Goal: Transaction & Acquisition: Purchase product/service

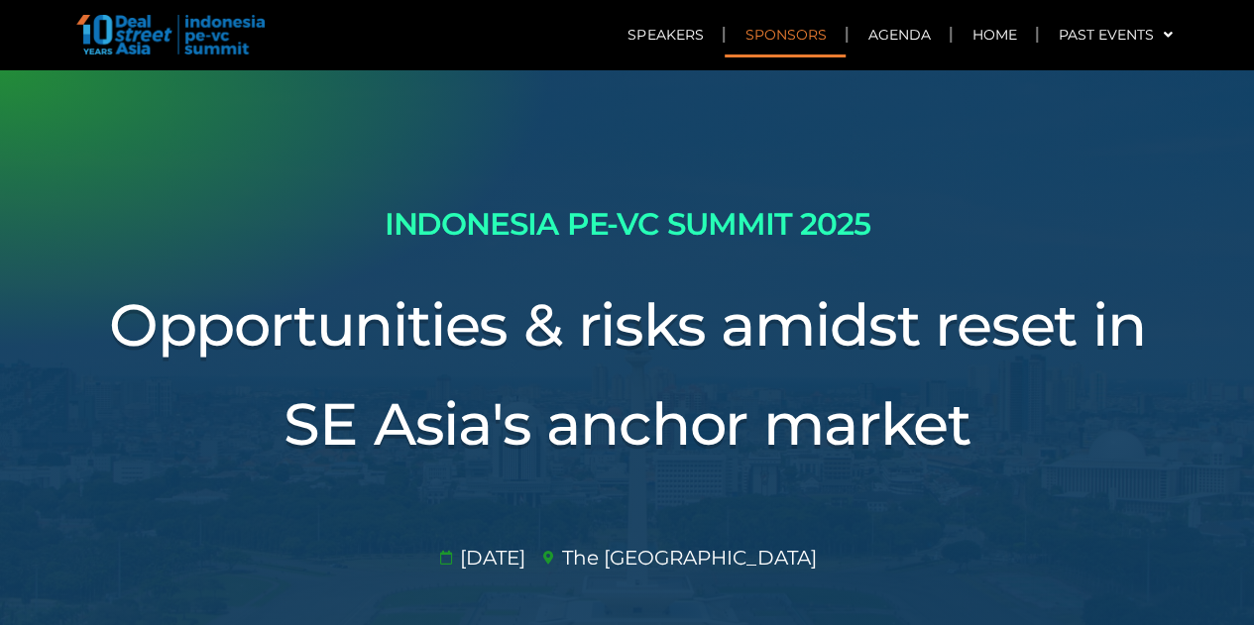
click at [771, 43] on link "Sponsors" at bounding box center [784, 35] width 121 height 46
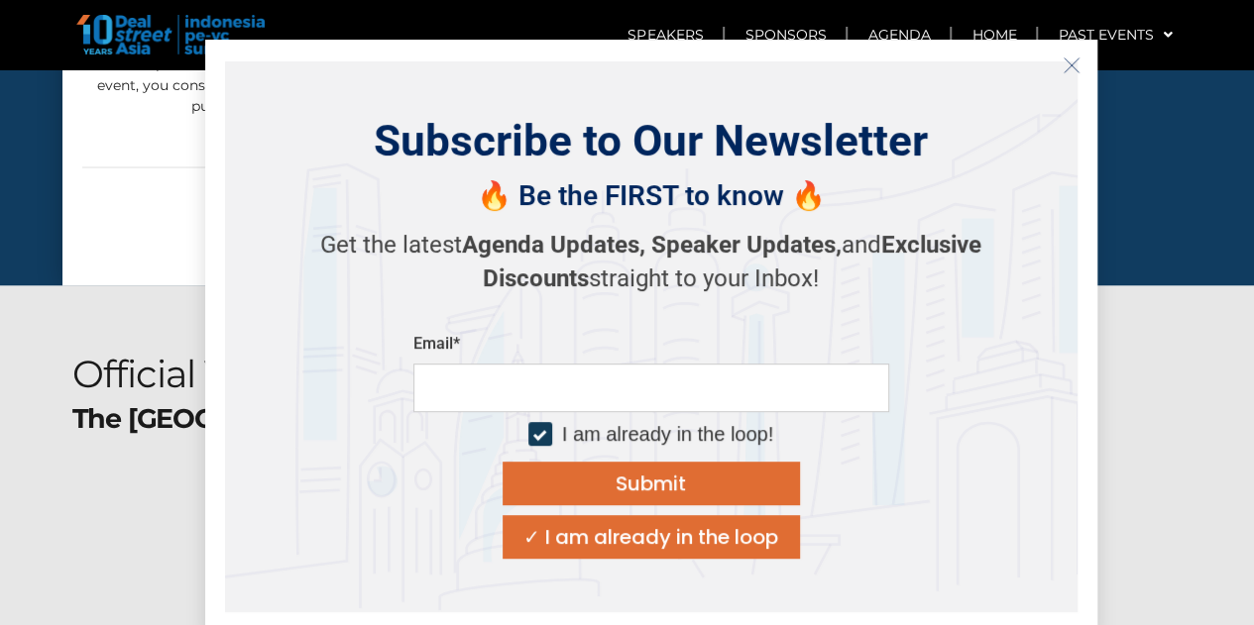
scroll to position [10963, 0]
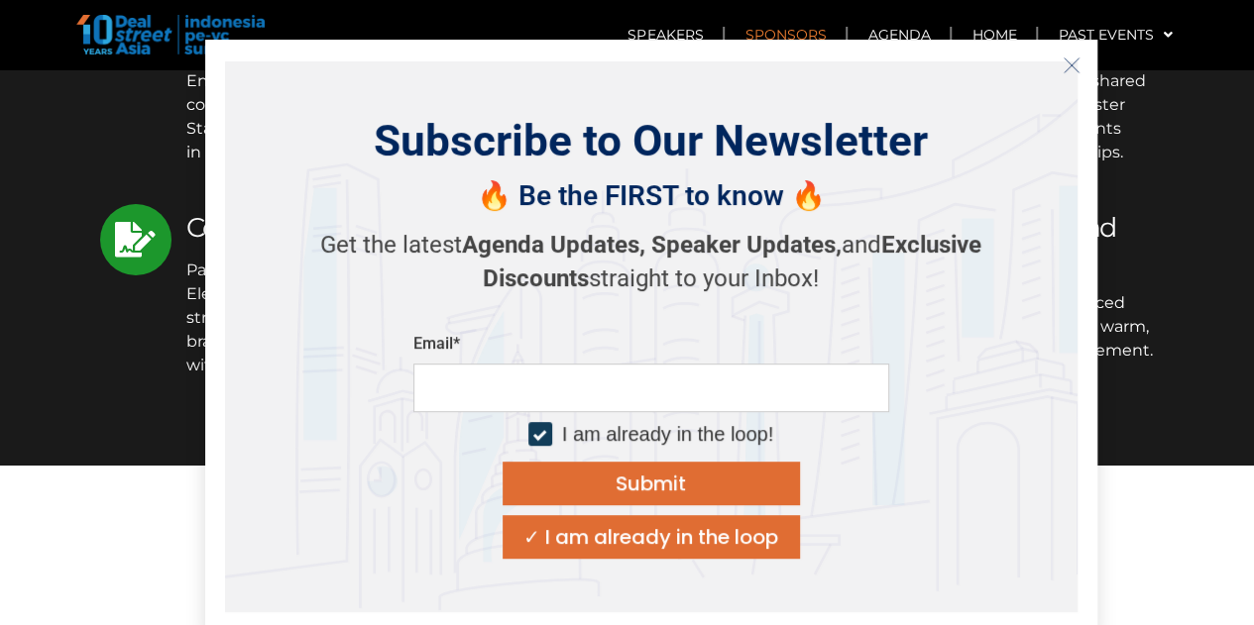
click at [1074, 60] on line "Close" at bounding box center [1070, 64] width 14 height 14
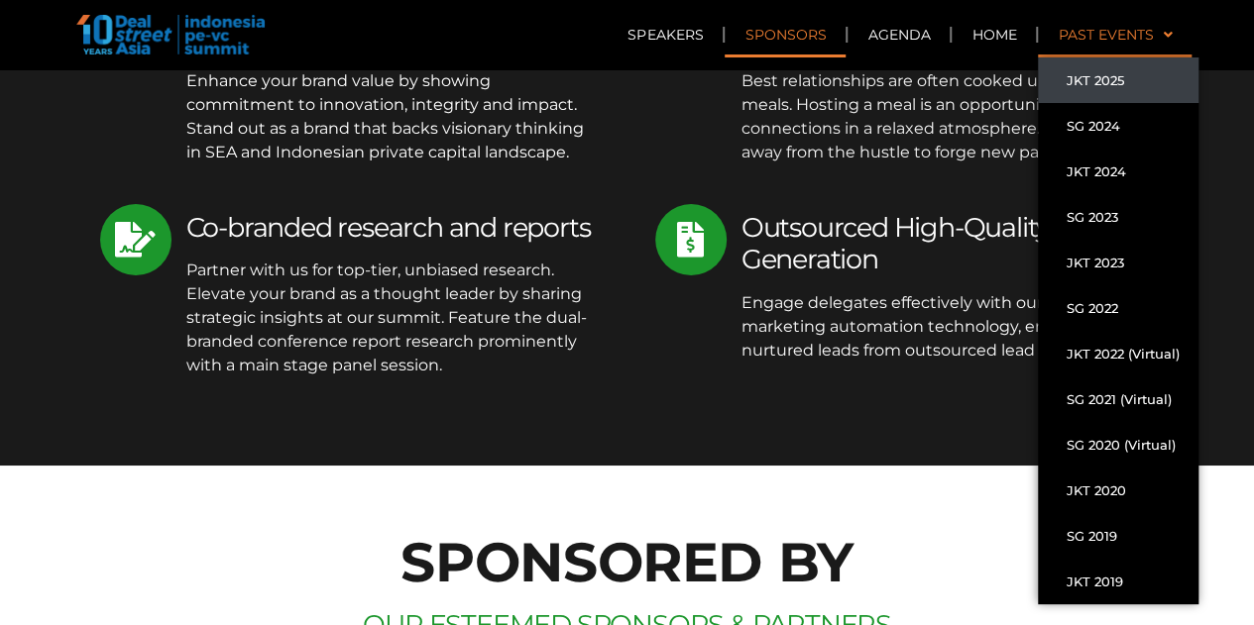
click at [1082, 41] on link "Past Events" at bounding box center [1115, 35] width 154 height 46
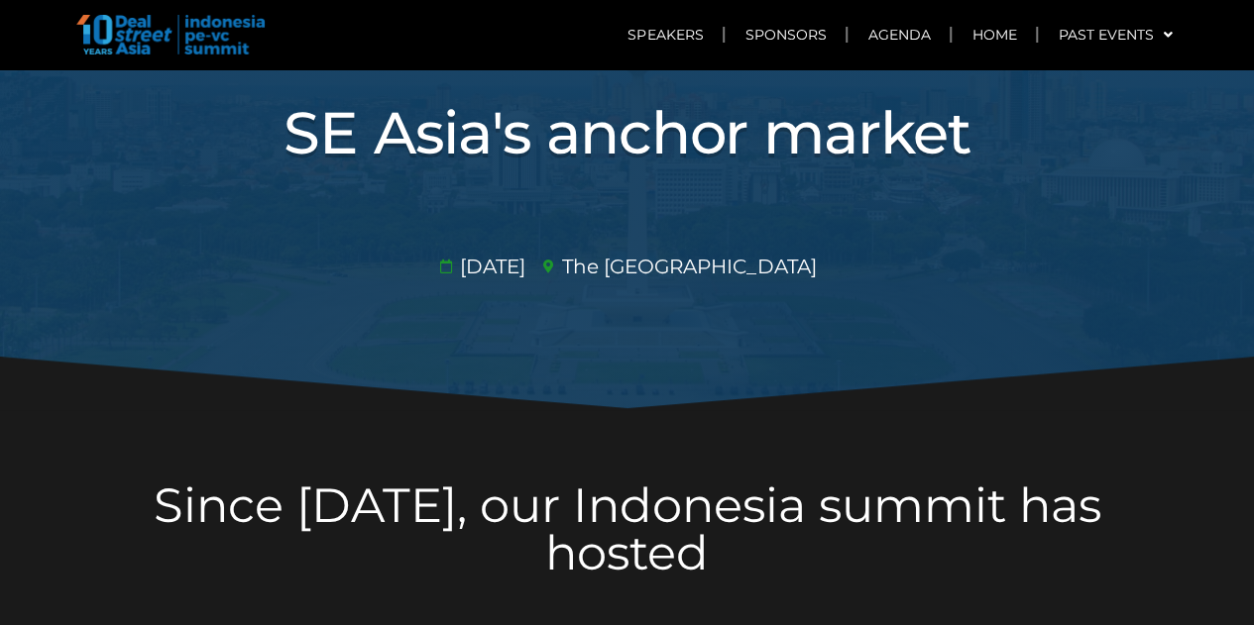
scroll to position [396, 0]
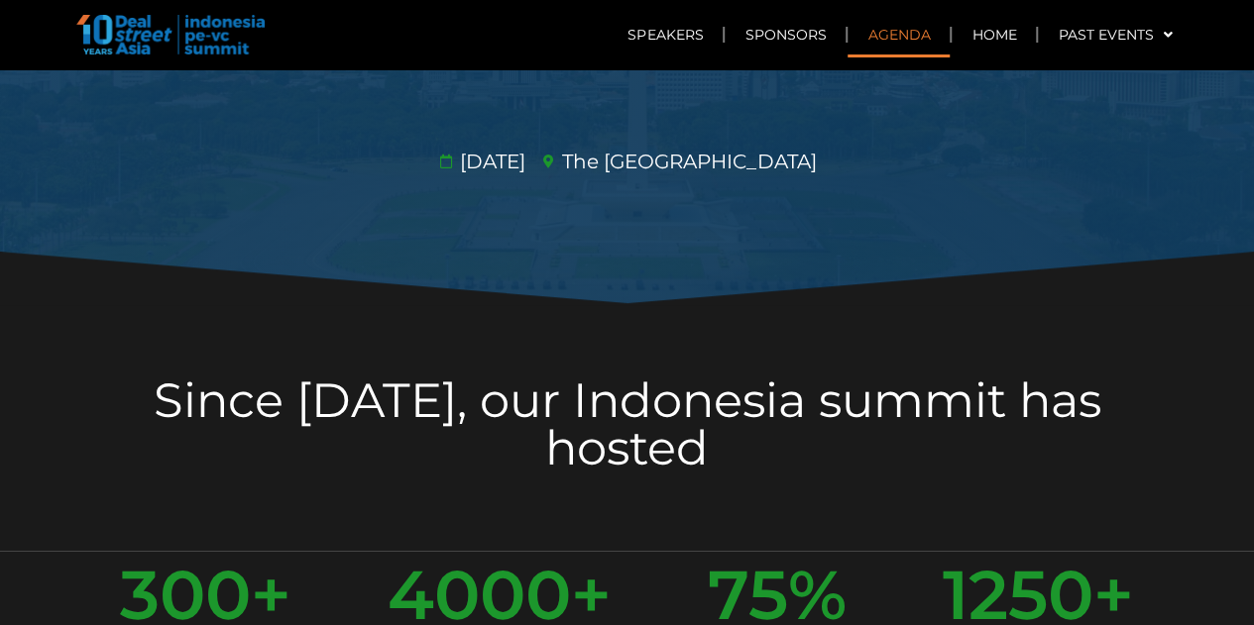
click at [904, 42] on link "Agenda" at bounding box center [898, 35] width 102 height 46
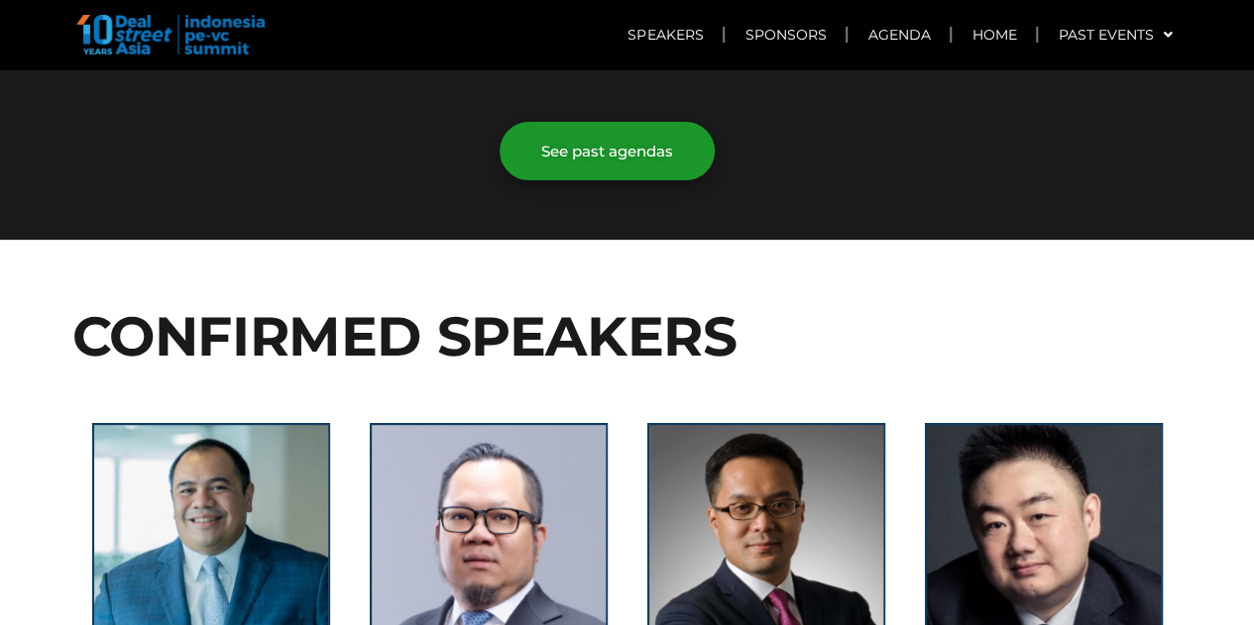
scroll to position [3732, 0]
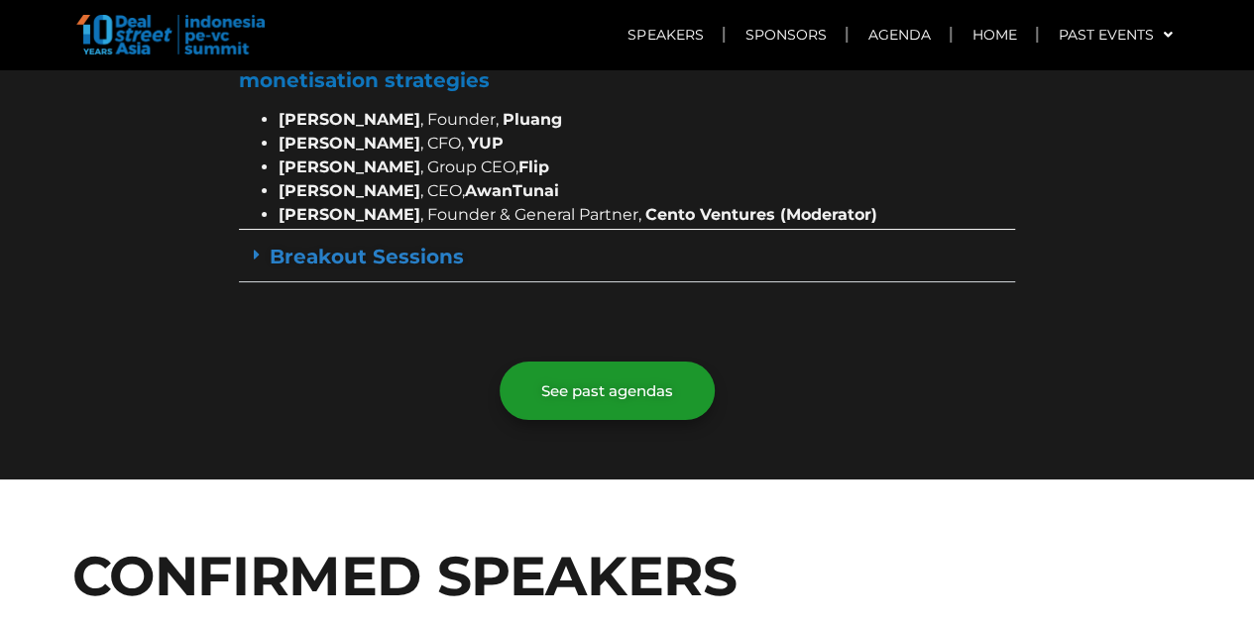
click at [226, 32] on img at bounding box center [170, 35] width 188 height 40
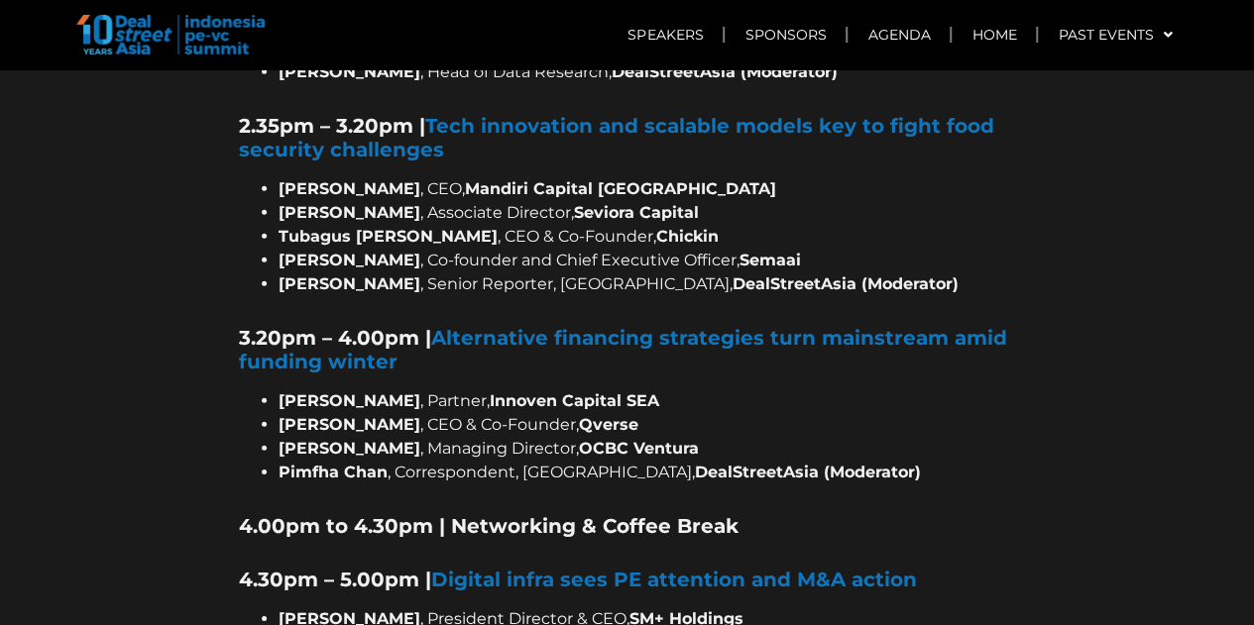
scroll to position [0, 0]
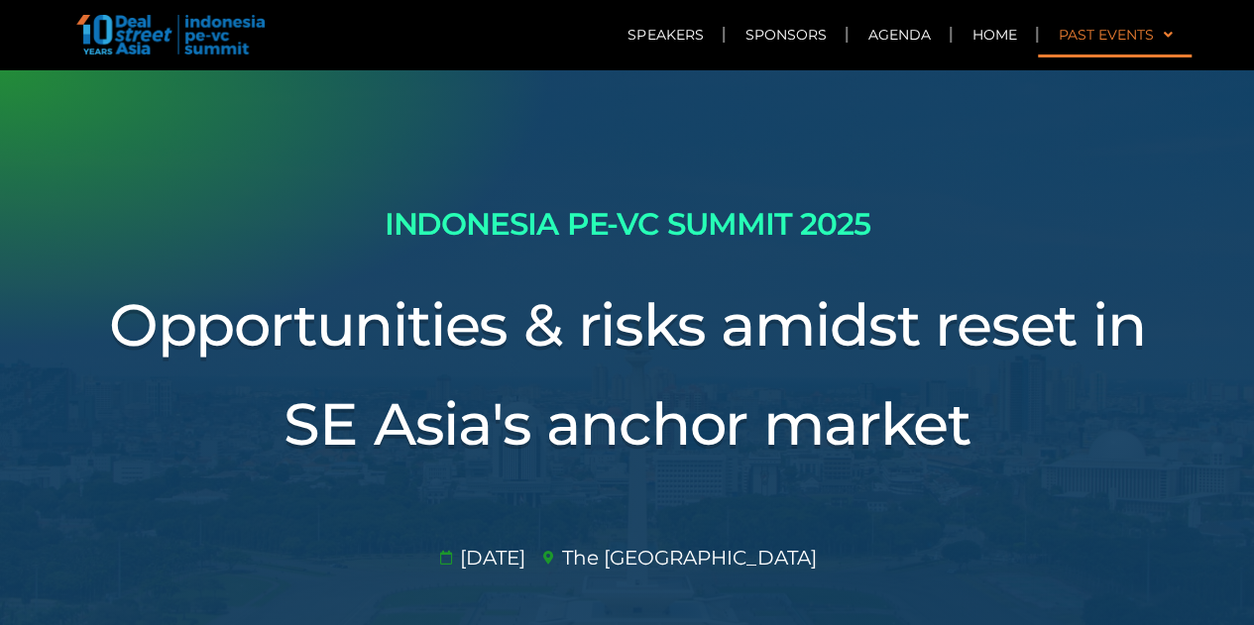
click at [1126, 35] on link "Past Events" at bounding box center [1115, 35] width 154 height 46
click at [992, 36] on link "Home" at bounding box center [993, 35] width 84 height 46
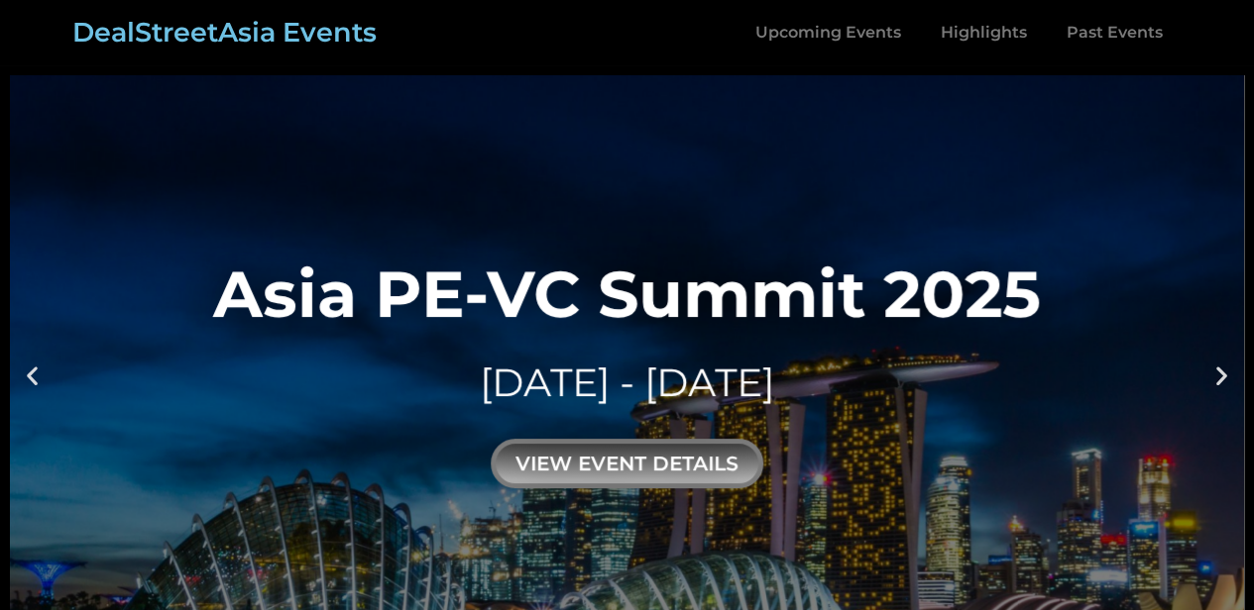
scroll to position [99, 0]
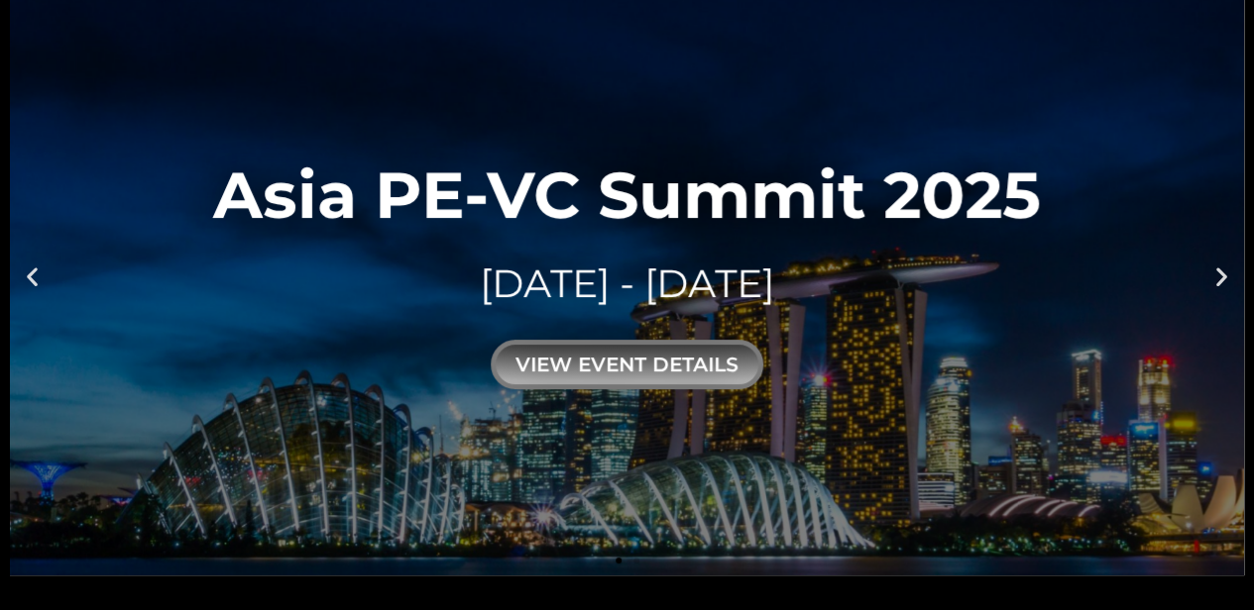
click at [1221, 276] on icon "Next slide" at bounding box center [1221, 276] width 25 height 25
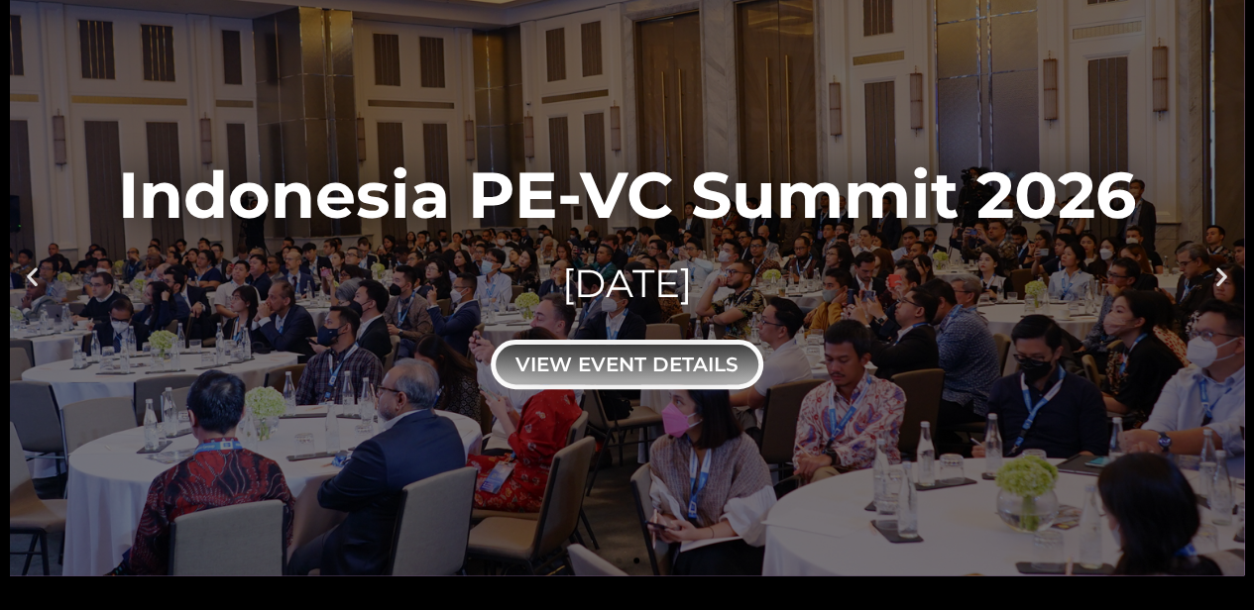
click at [702, 348] on div "view event details" at bounding box center [627, 365] width 273 height 50
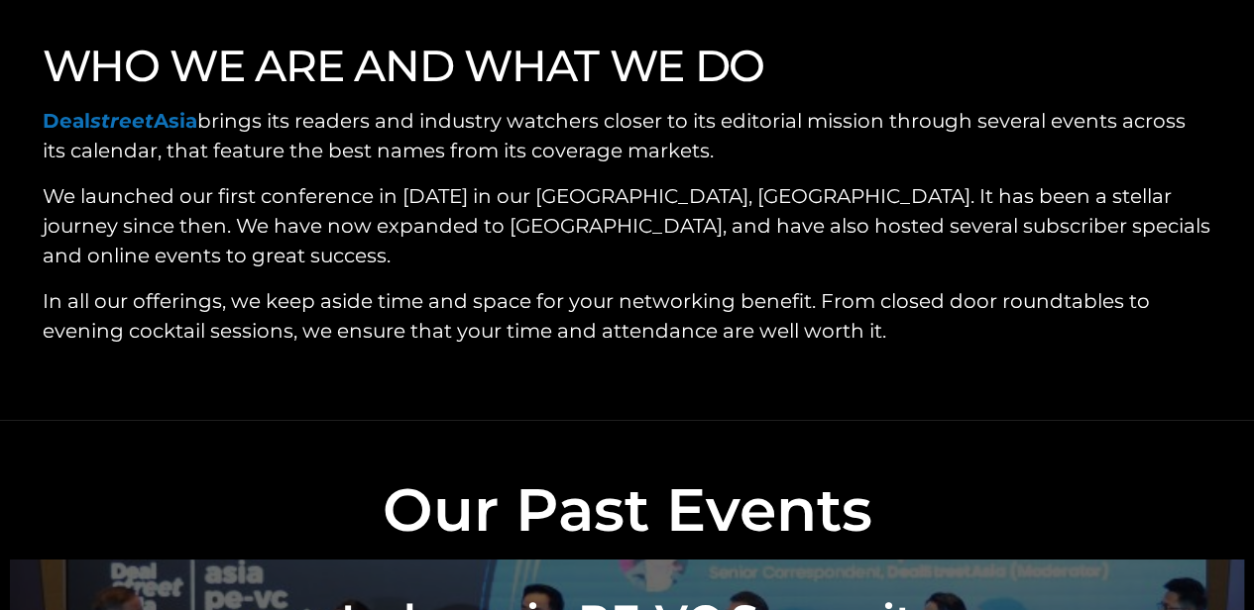
scroll to position [6343, 0]
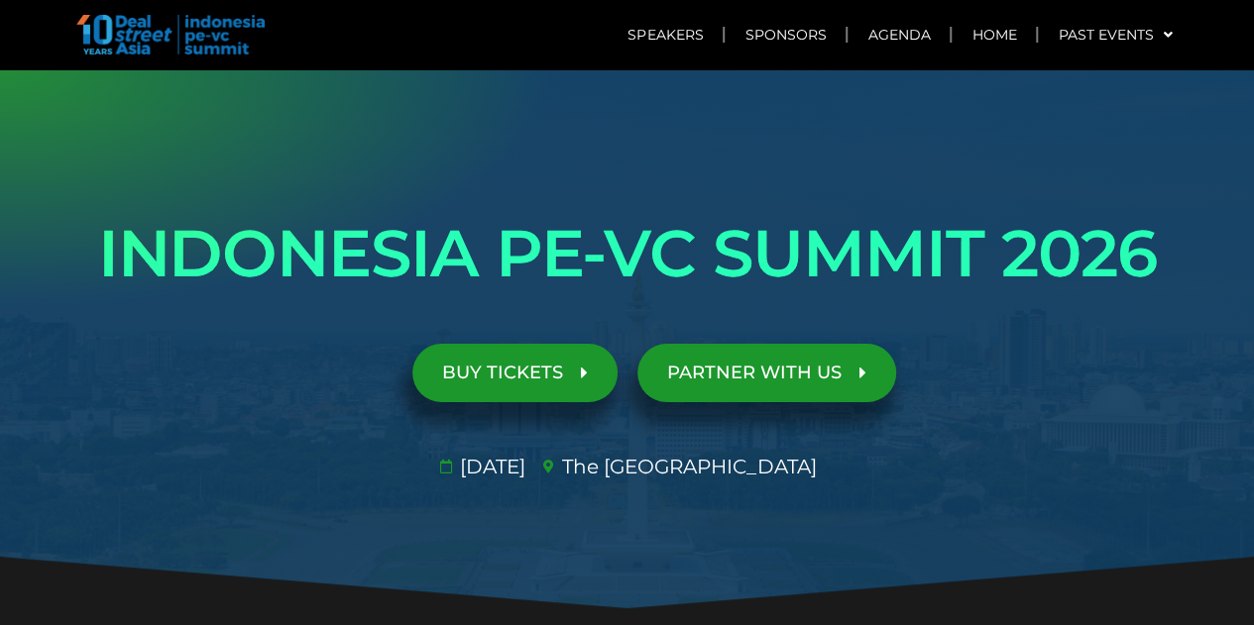
click at [579, 373] on span "BUY TICKETS" at bounding box center [515, 373] width 146 height 19
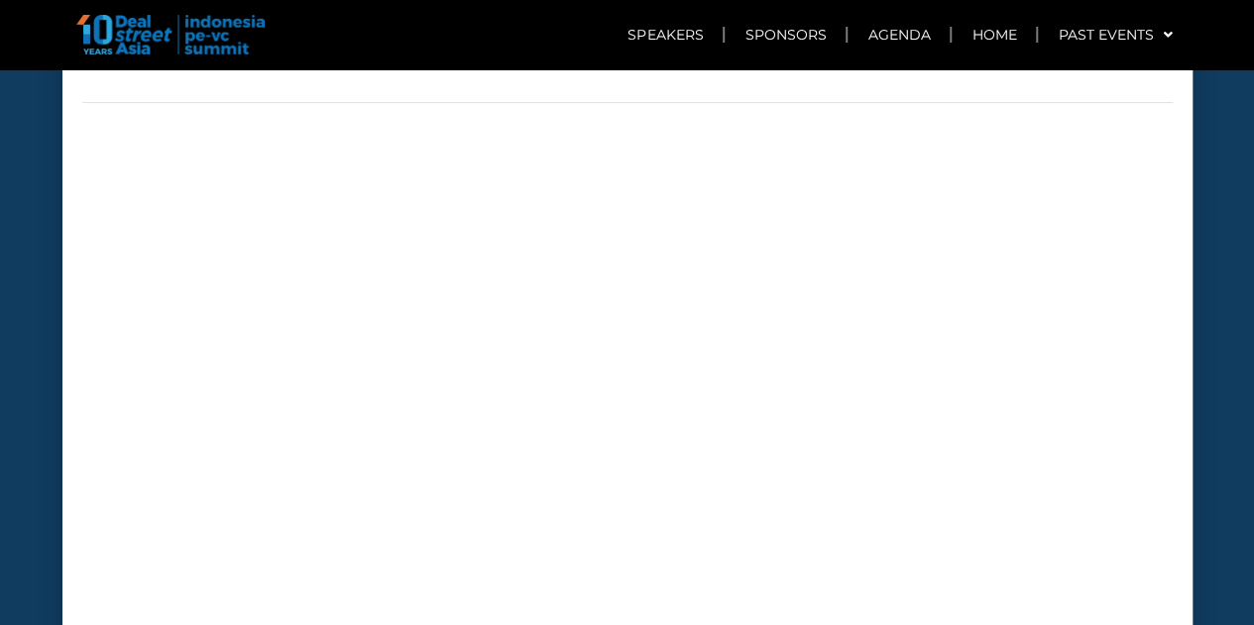
scroll to position [7769, 0]
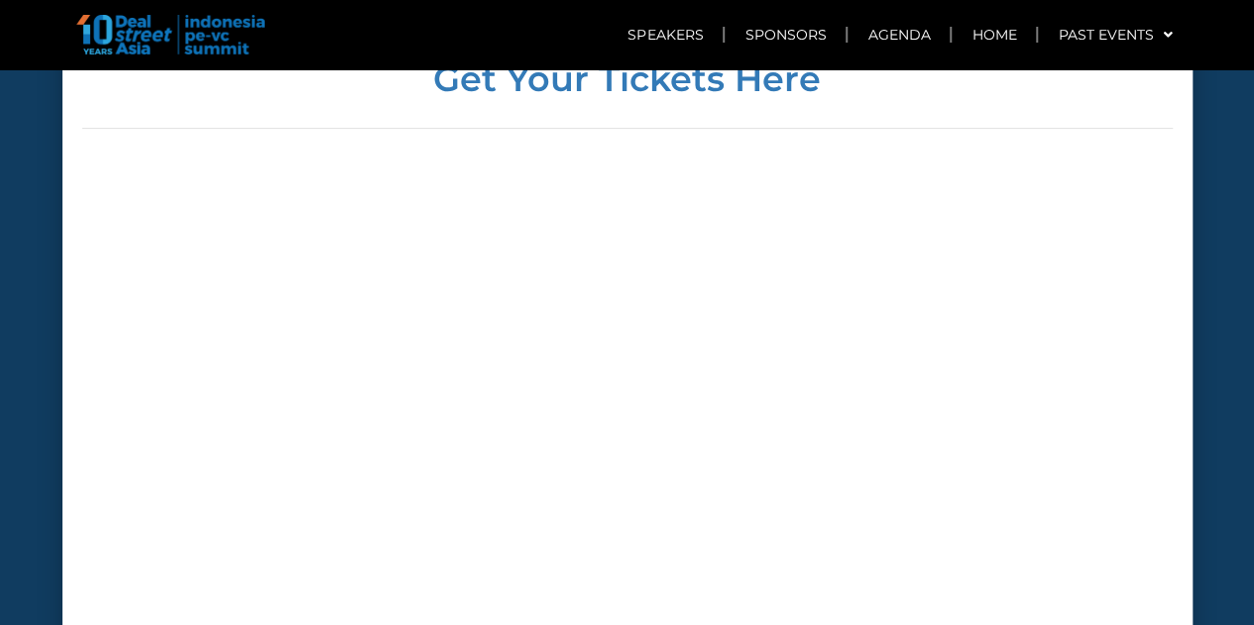
click at [1011, 427] on div at bounding box center [627, 467] width 1090 height 606
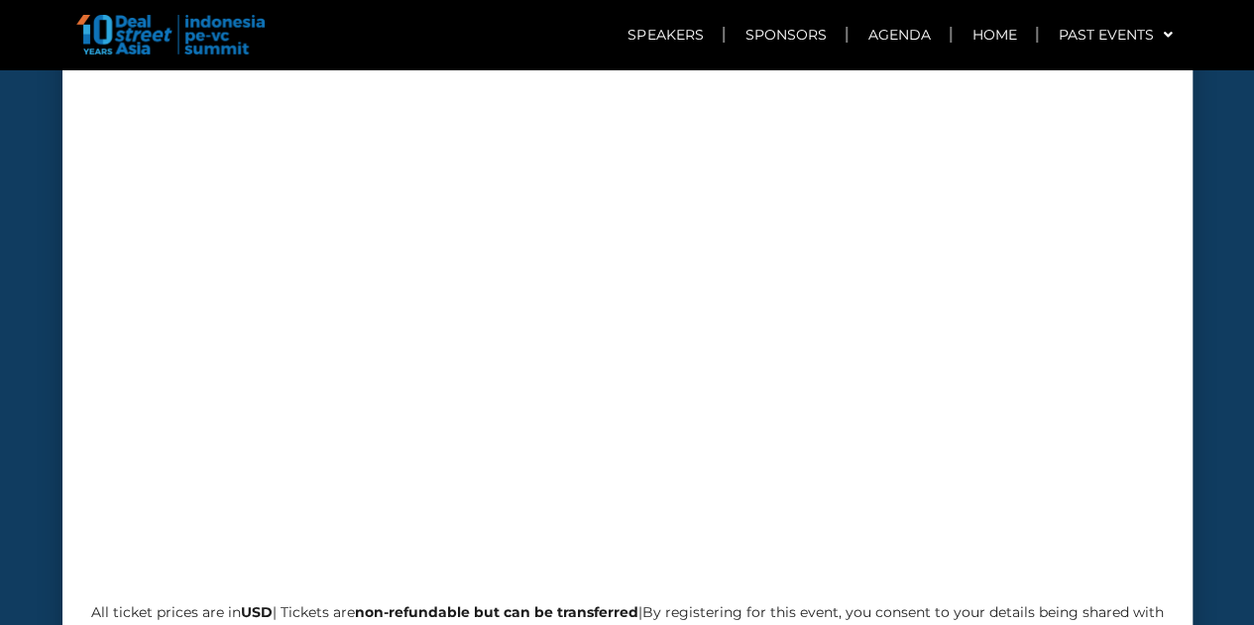
scroll to position [8066, 0]
